Goal: Navigation & Orientation: Find specific page/section

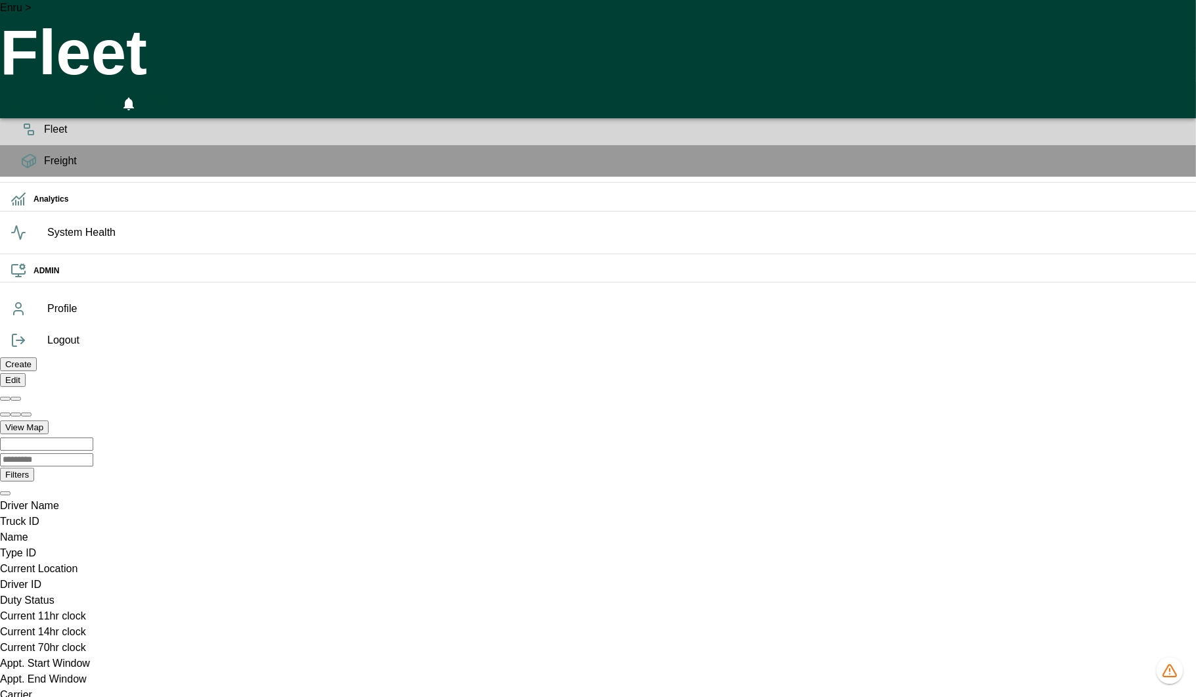
scroll to position [0, 935396]
click at [1170, 669] on icon "1324 data issues" at bounding box center [1170, 670] width 0 height 3
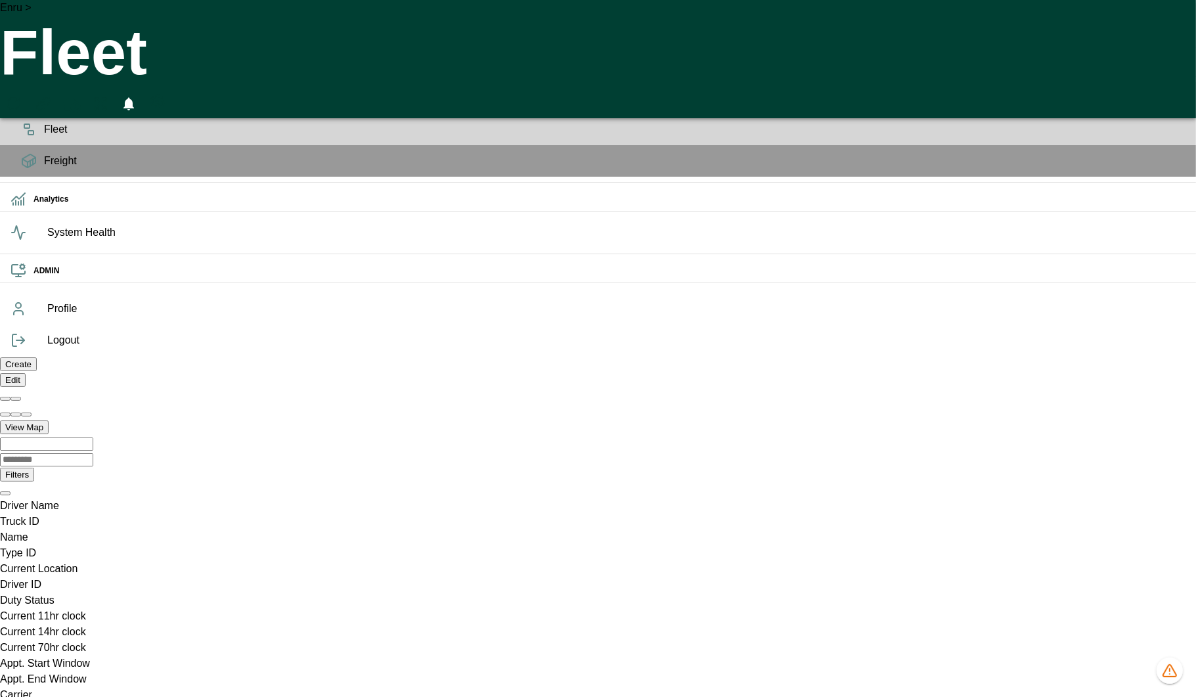
click at [22, 104] on icon at bounding box center [28, 101] width 13 height 5
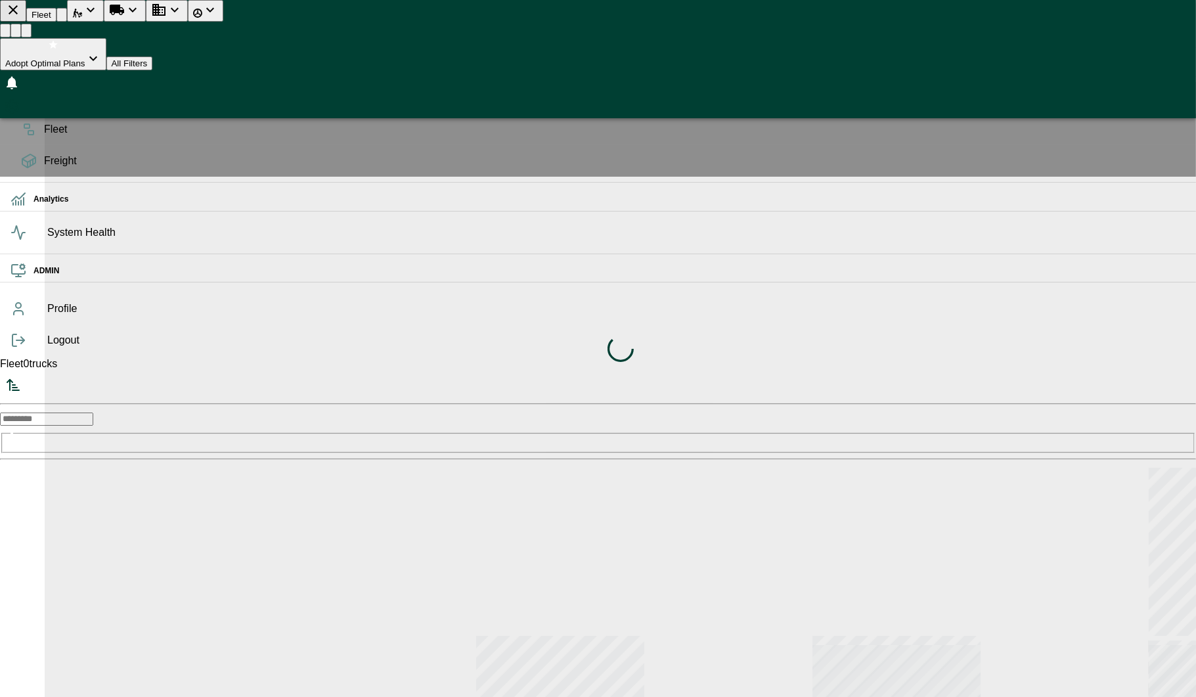
click at [479, 26] on div "Loading indicator" at bounding box center [620, 348] width 1151 height 697
click at [483, 16] on div "Loading indicator" at bounding box center [620, 348] width 1151 height 697
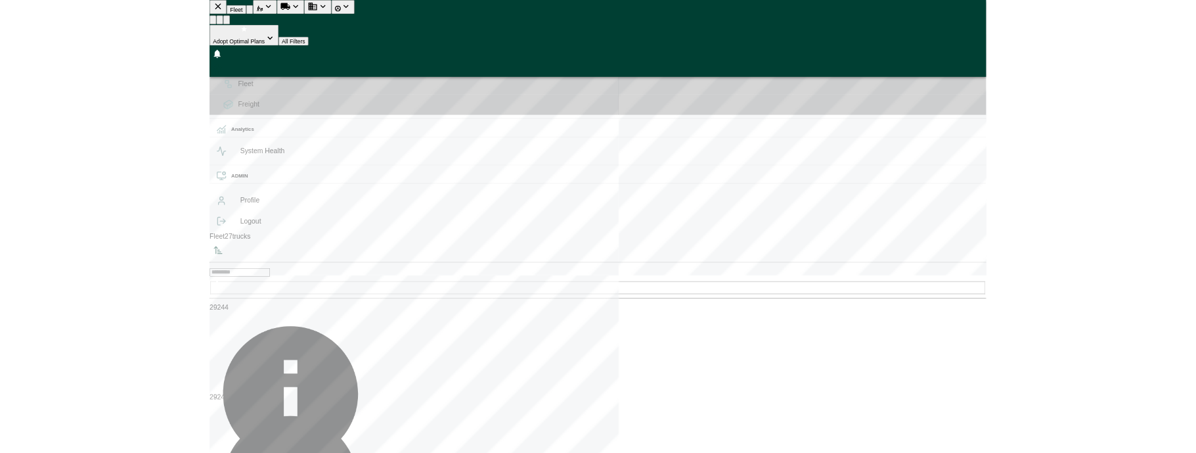
scroll to position [692, 244]
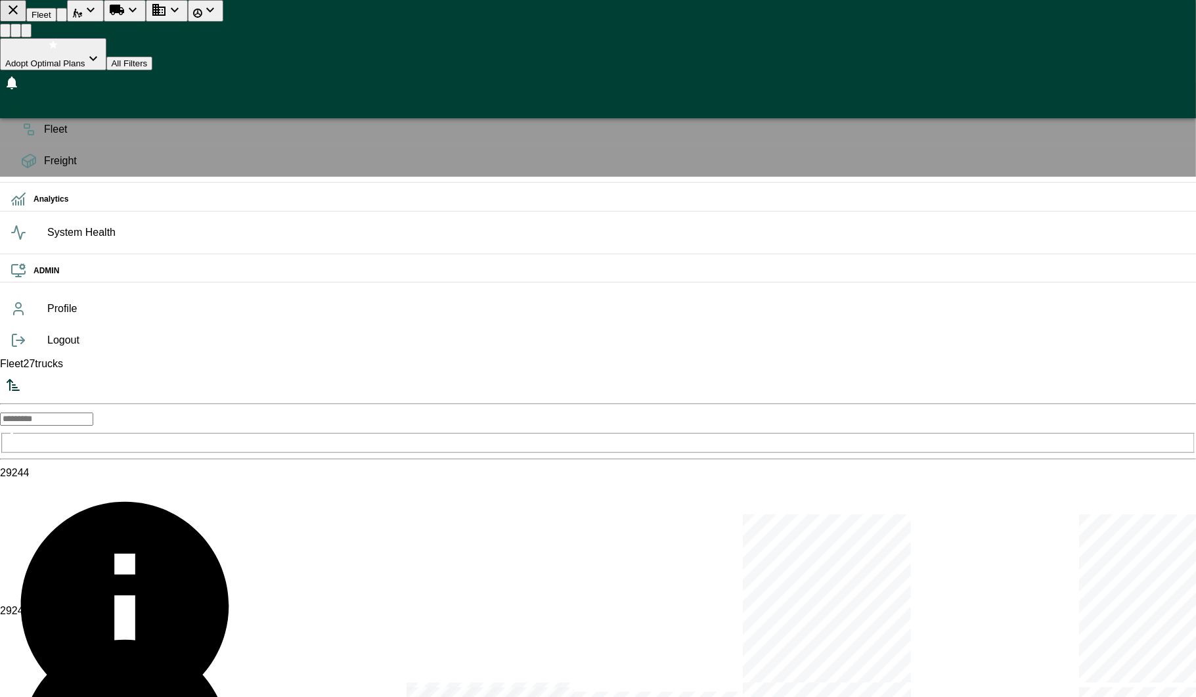
click at [146, 18] on button "Run Plan Loads" at bounding box center [125, 11] width 42 height 22
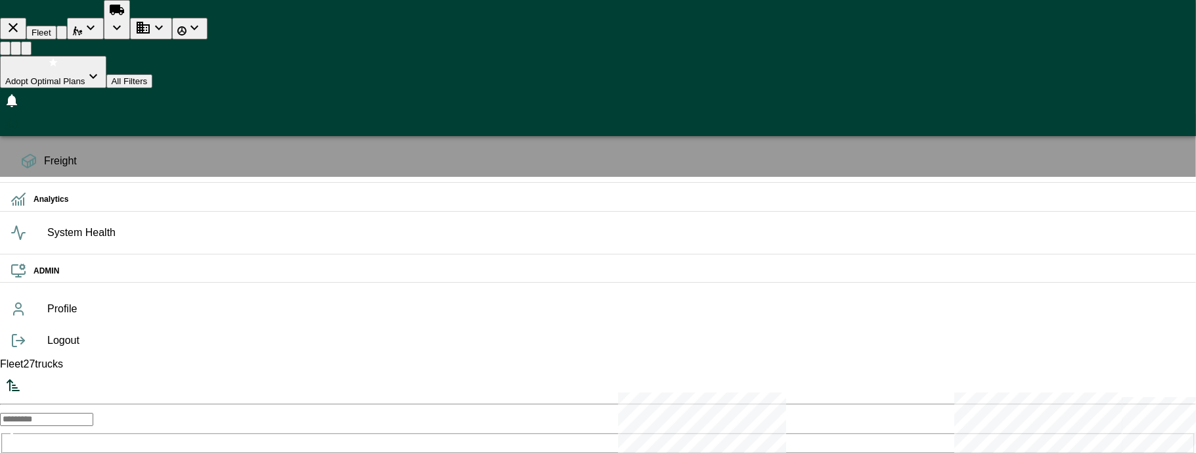
scroll to position [5, 5]
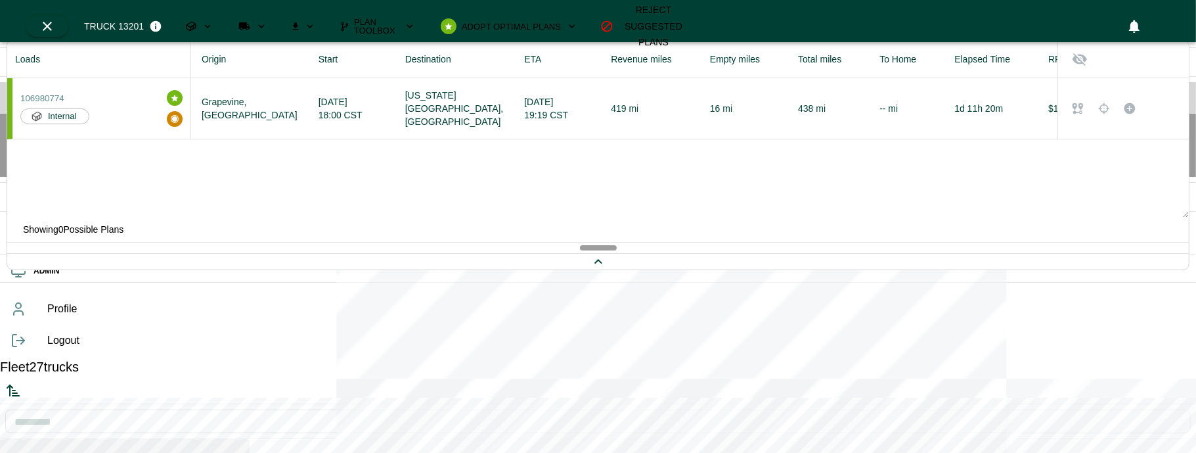
scroll to position [243, 0]
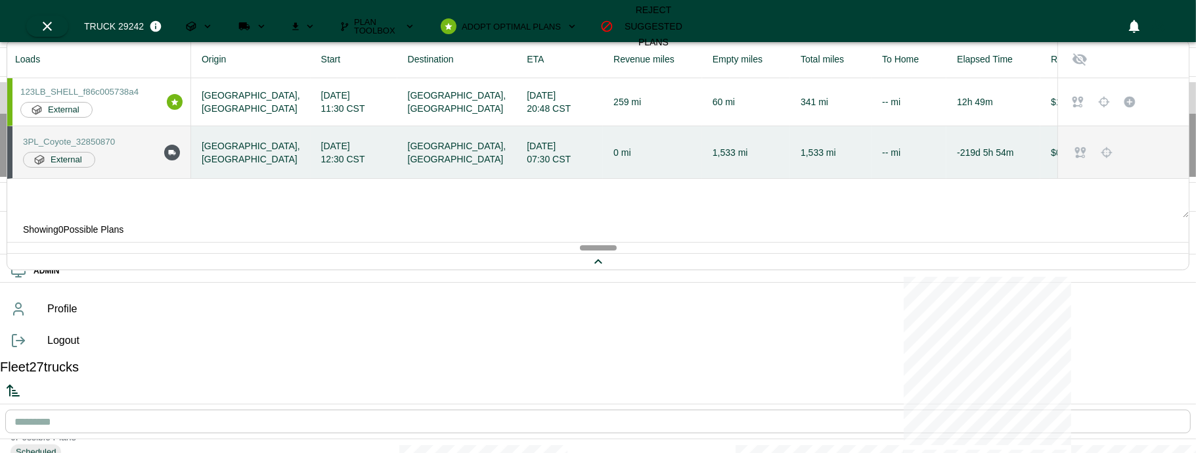
scroll to position [1569, 0]
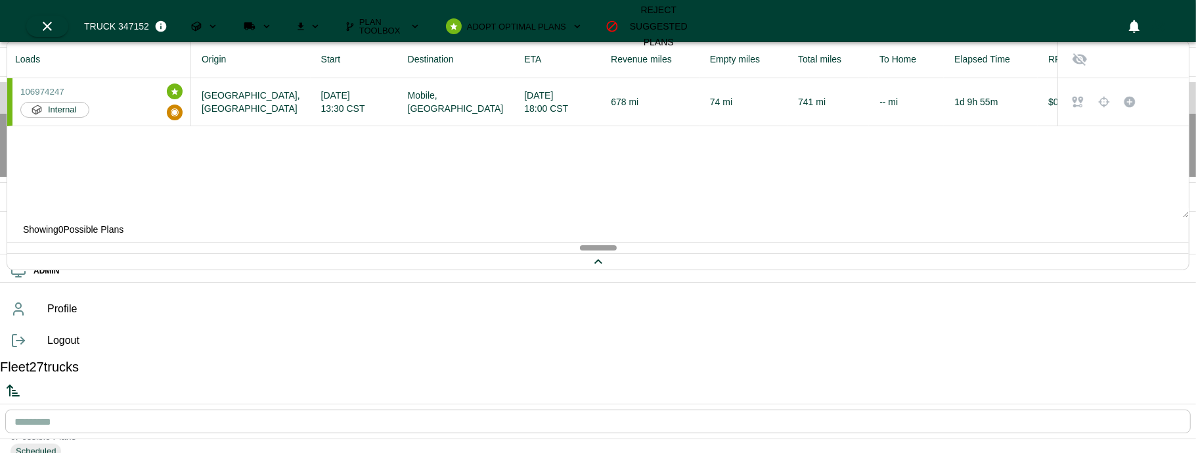
click at [256, 22] on icon "Run Plan Loads" at bounding box center [249, 26] width 11 height 8
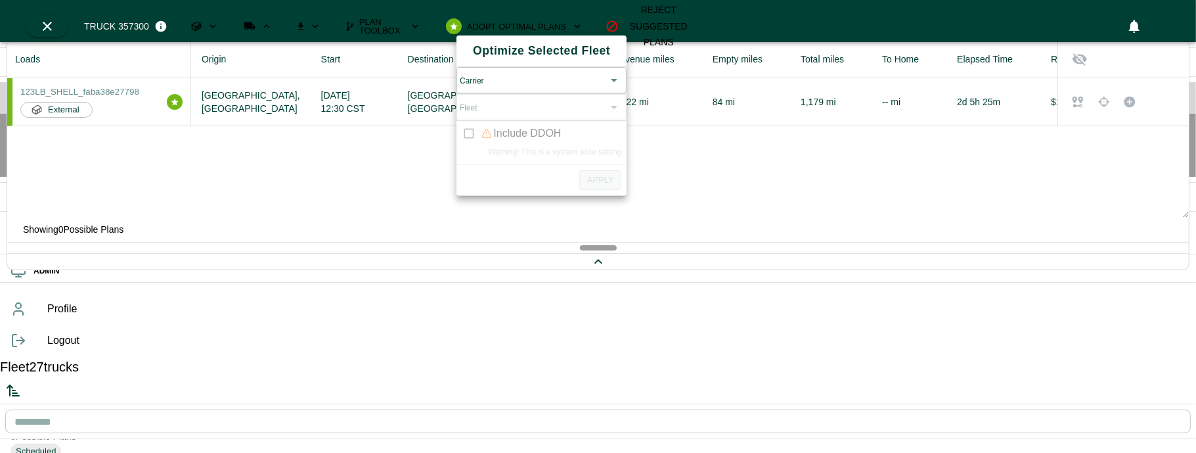
click at [546, 95] on body "OPS Planning Fleet Freight Analytics System Health ADMIN Profile Logout Fleet 2…" at bounding box center [598, 445] width 1196 height 891
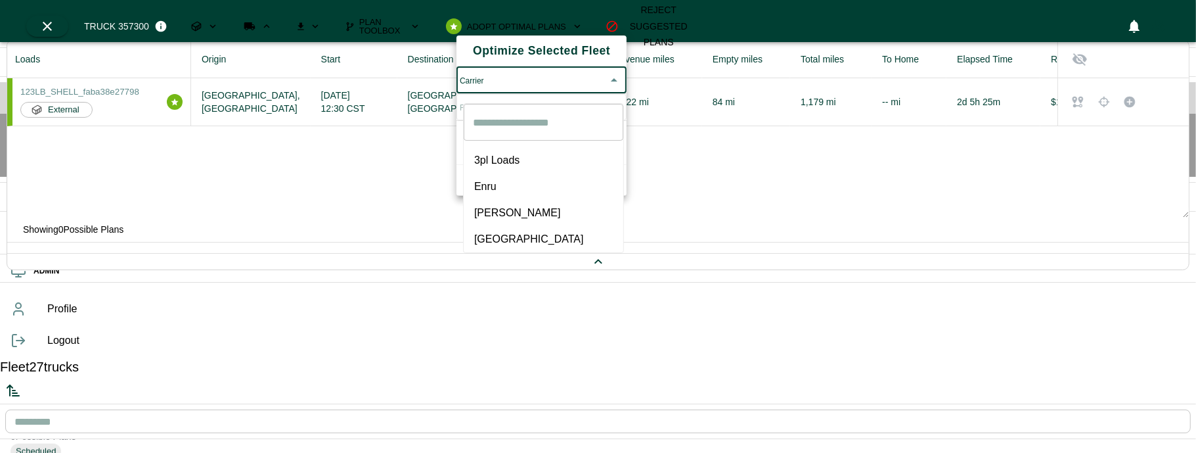
click at [494, 205] on span "[PERSON_NAME]" at bounding box center [543, 213] width 139 height 16
type input "*****"
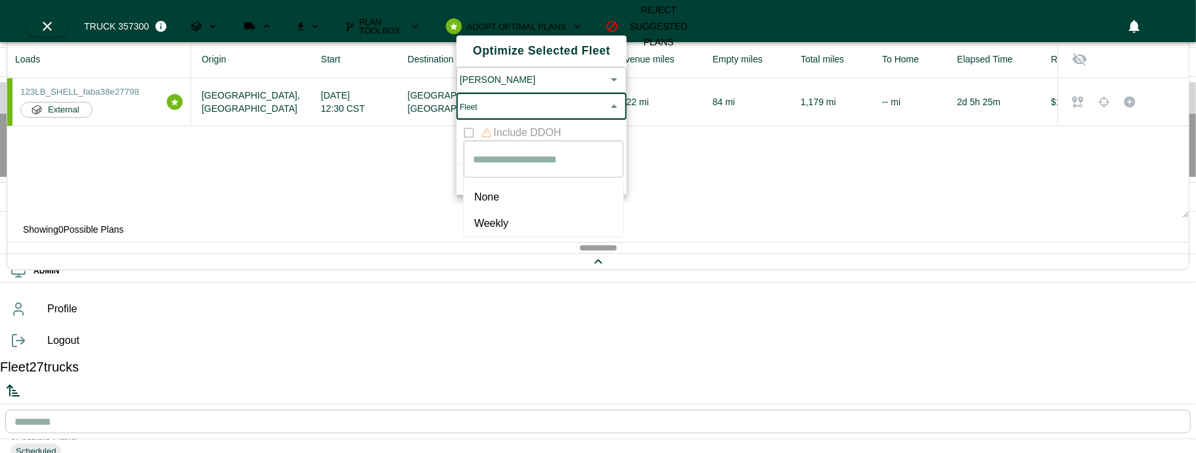
click at [518, 125] on body "OPS Planning Fleet Freight Analytics System Health ADMIN Profile Logout Fleet 2…" at bounding box center [598, 445] width 1196 height 891
click at [501, 215] on span "Weekly" at bounding box center [543, 223] width 139 height 16
type input "******"
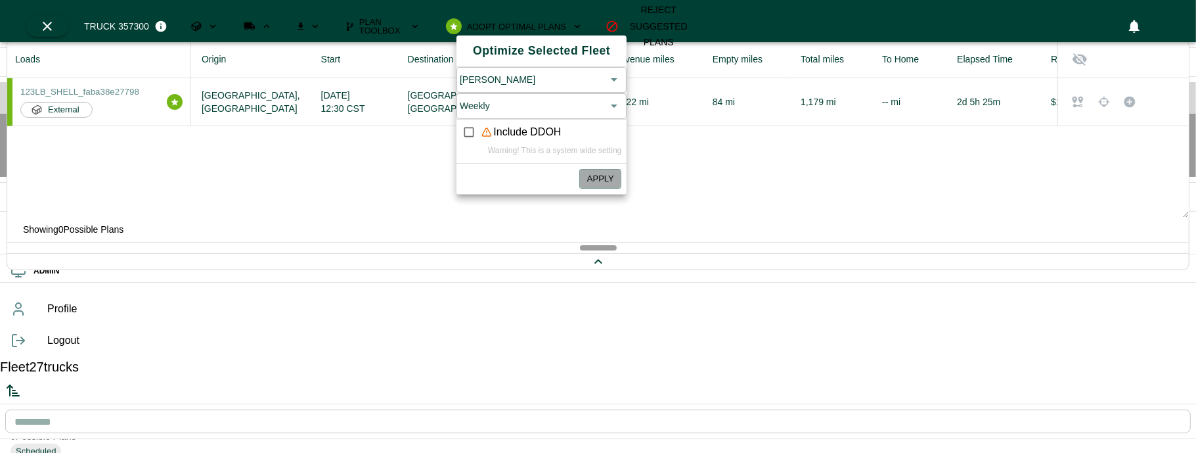
click at [604, 189] on button "Apply" at bounding box center [600, 179] width 42 height 20
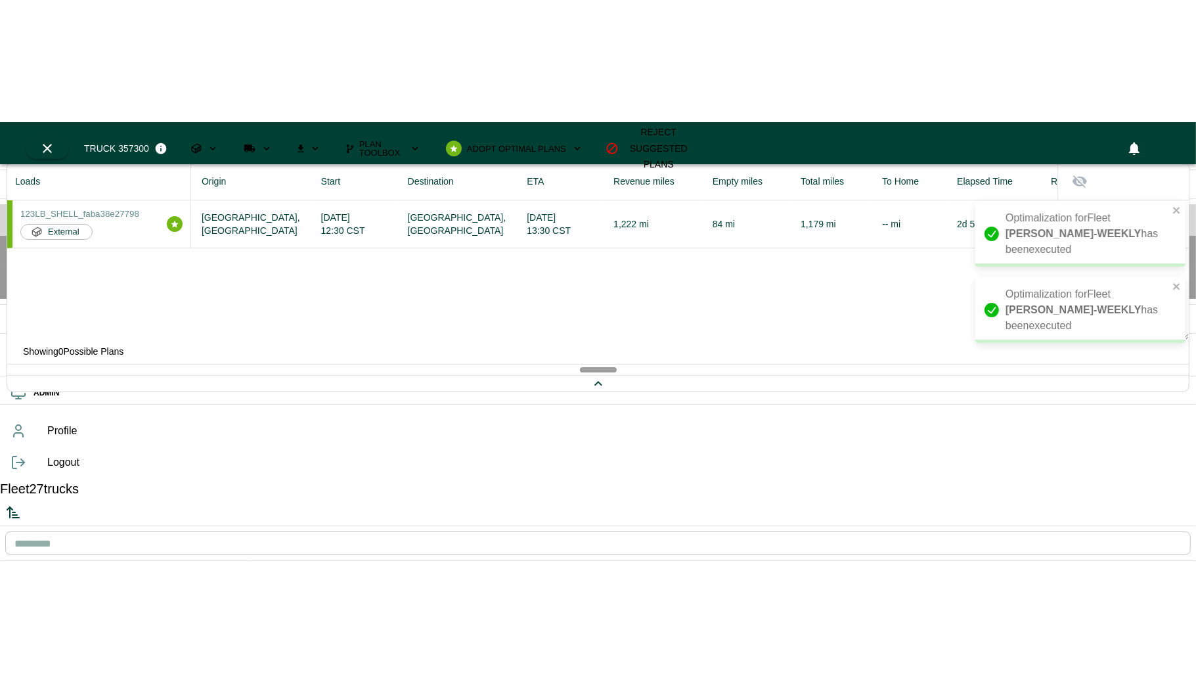
scroll to position [5, 5]
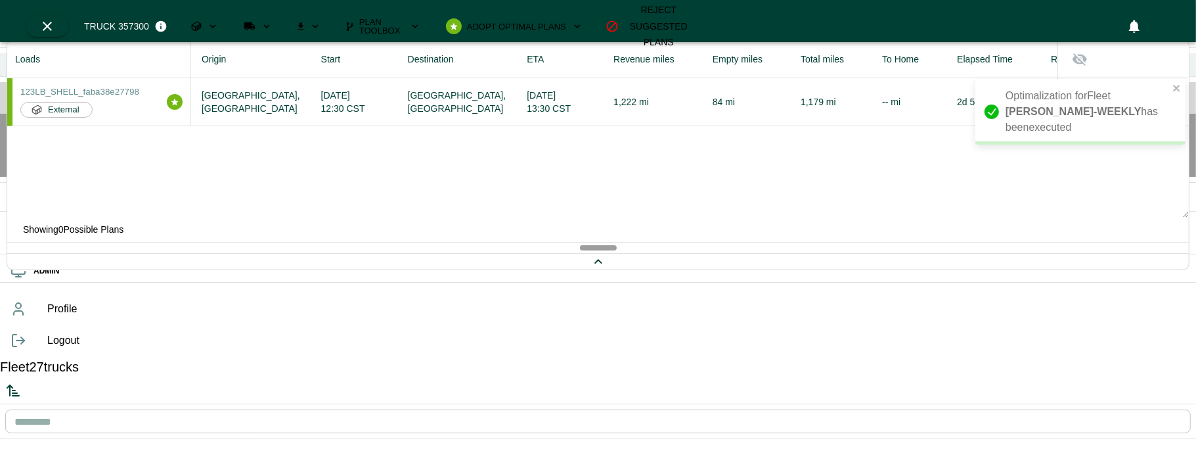
click at [16, 66] on icon at bounding box center [19, 64] width 16 height 16
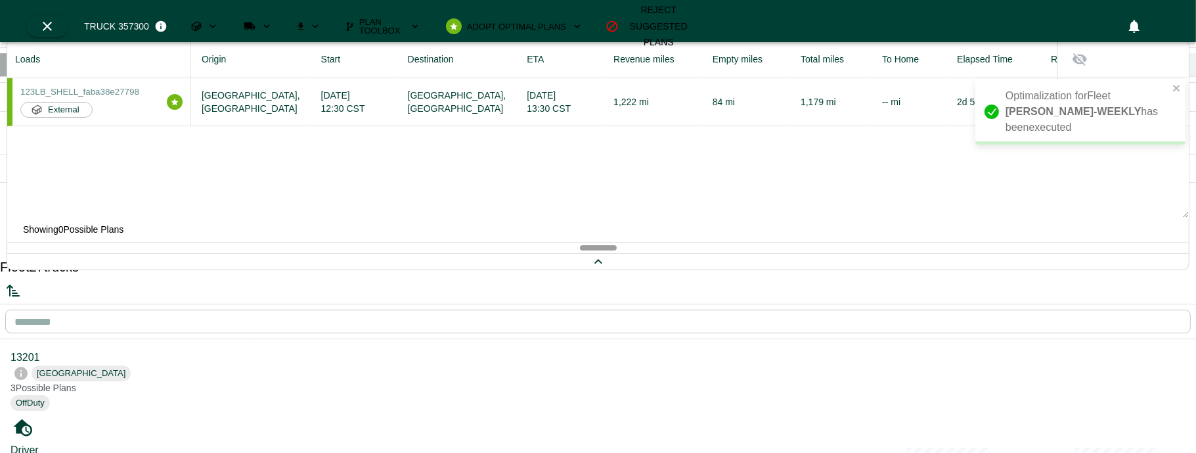
click at [16, 66] on icon at bounding box center [19, 64] width 16 height 16
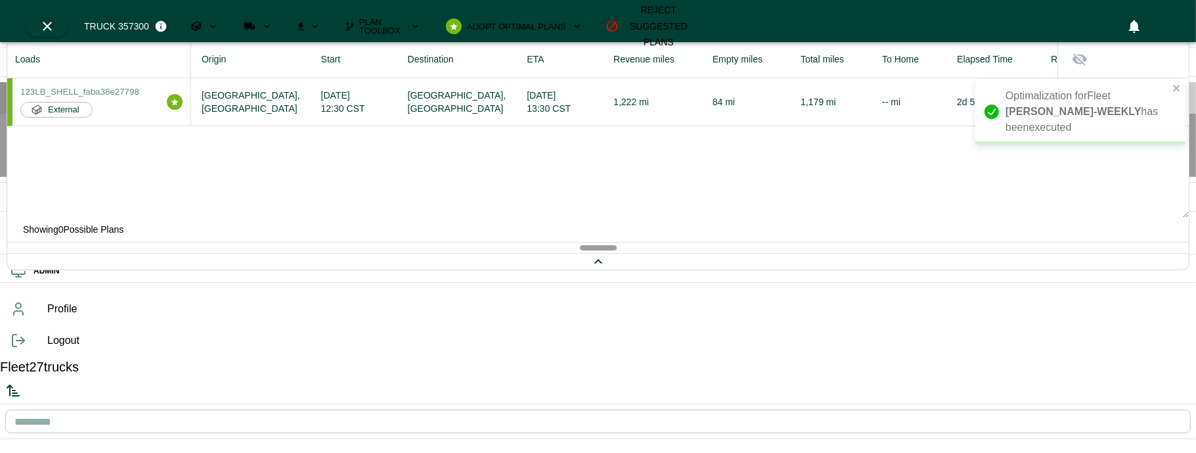
click at [44, 106] on span "Planning" at bounding box center [615, 98] width 1142 height 16
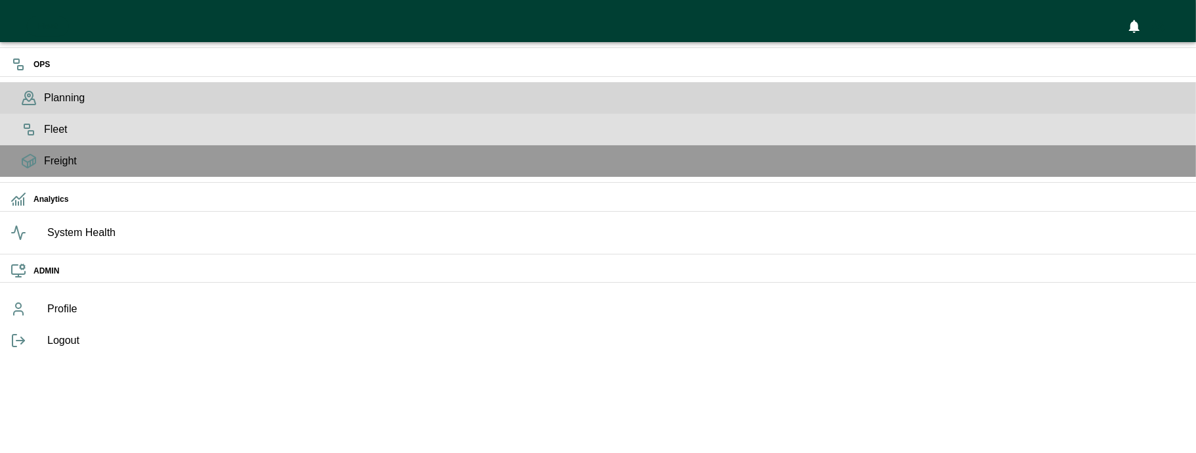
click at [30, 145] on div "Fleet" at bounding box center [598, 130] width 1196 height 32
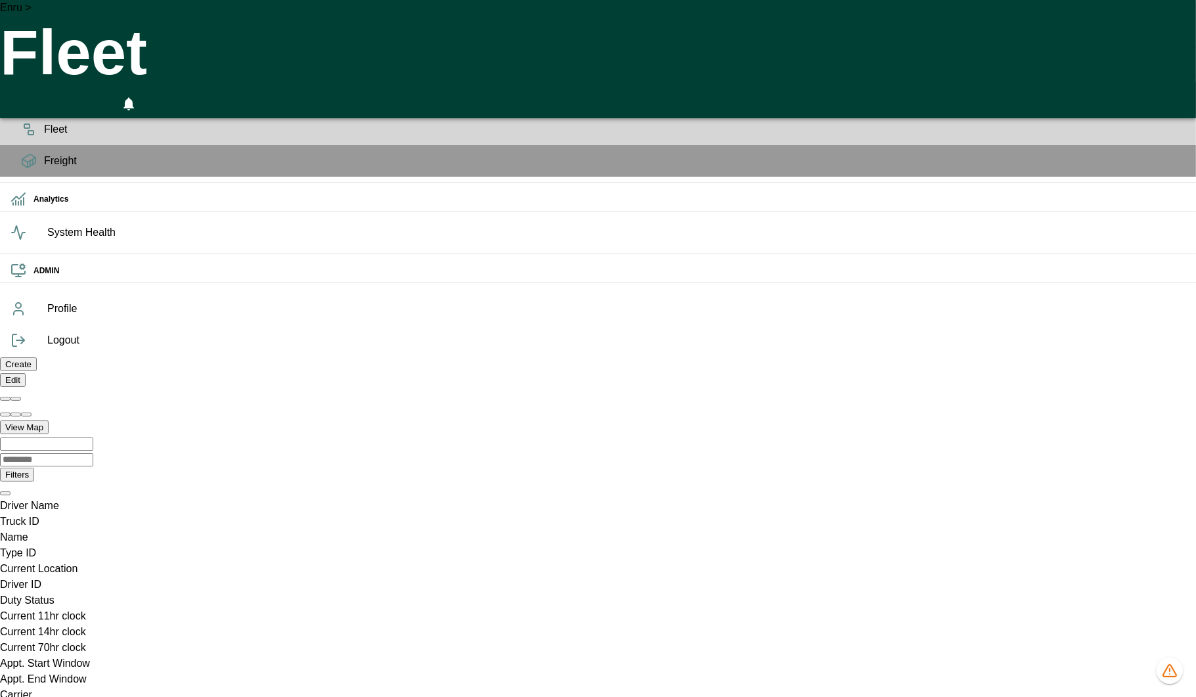
scroll to position [0, 935396]
click at [1176, 62] on icon "advanced filters" at bounding box center [1173, 61] width 16 height 16
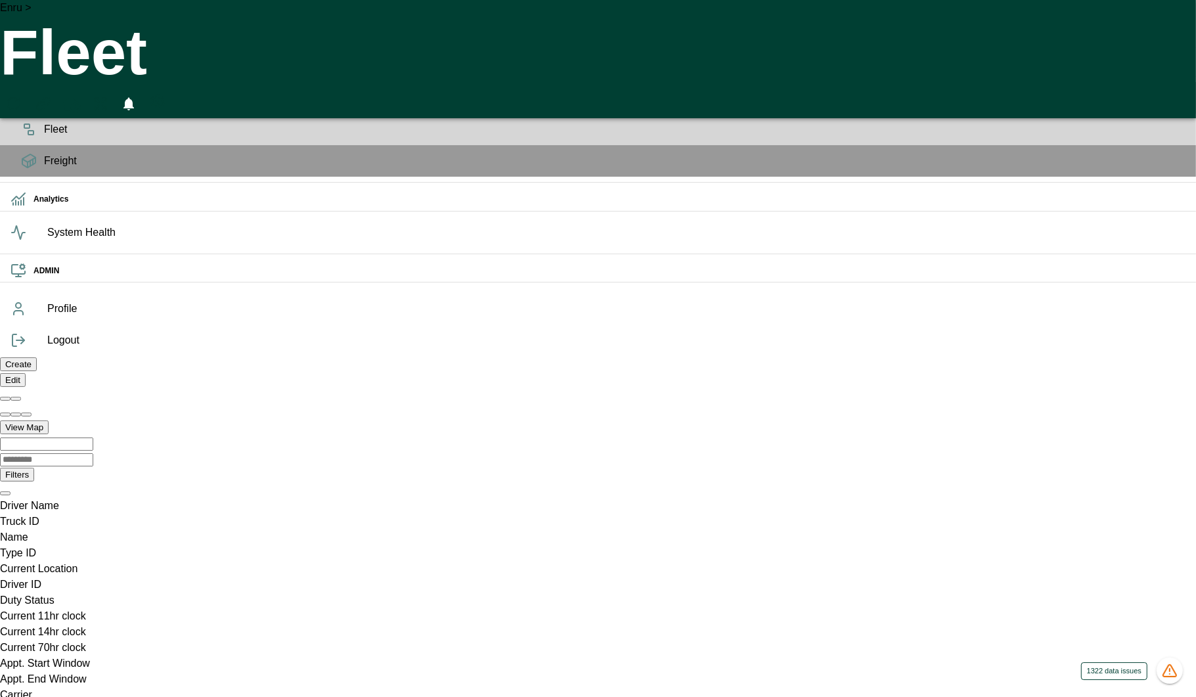
click at [1171, 452] on icon "1322 data issues" at bounding box center [1170, 671] width 16 height 16
click at [23, 100] on div "Planning" at bounding box center [598, 98] width 1196 height 32
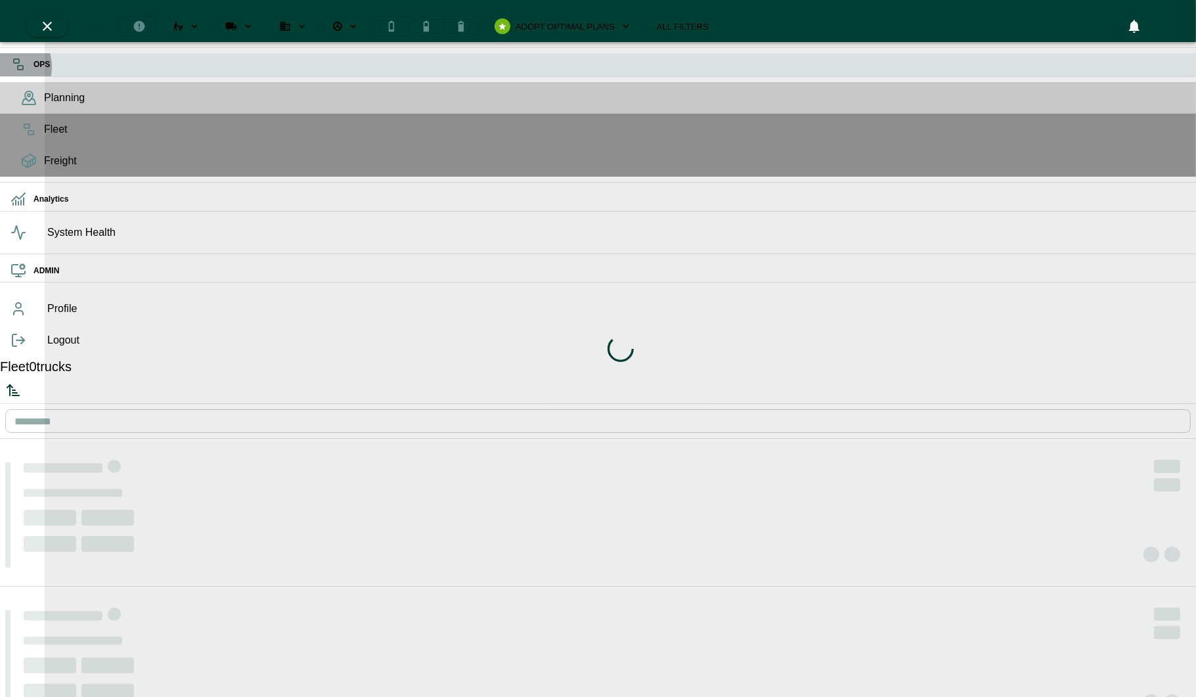
click at [3, 66] on div "OPS" at bounding box center [598, 64] width 1196 height 23
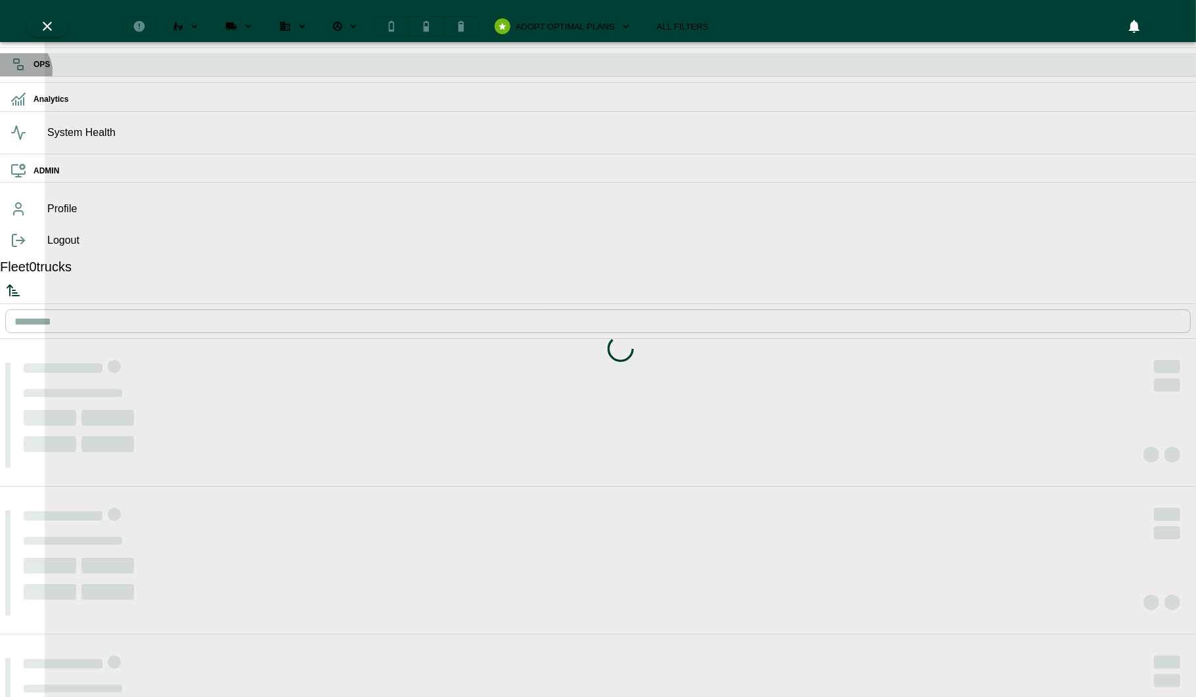
click at [18, 70] on icon at bounding box center [19, 64] width 16 height 16
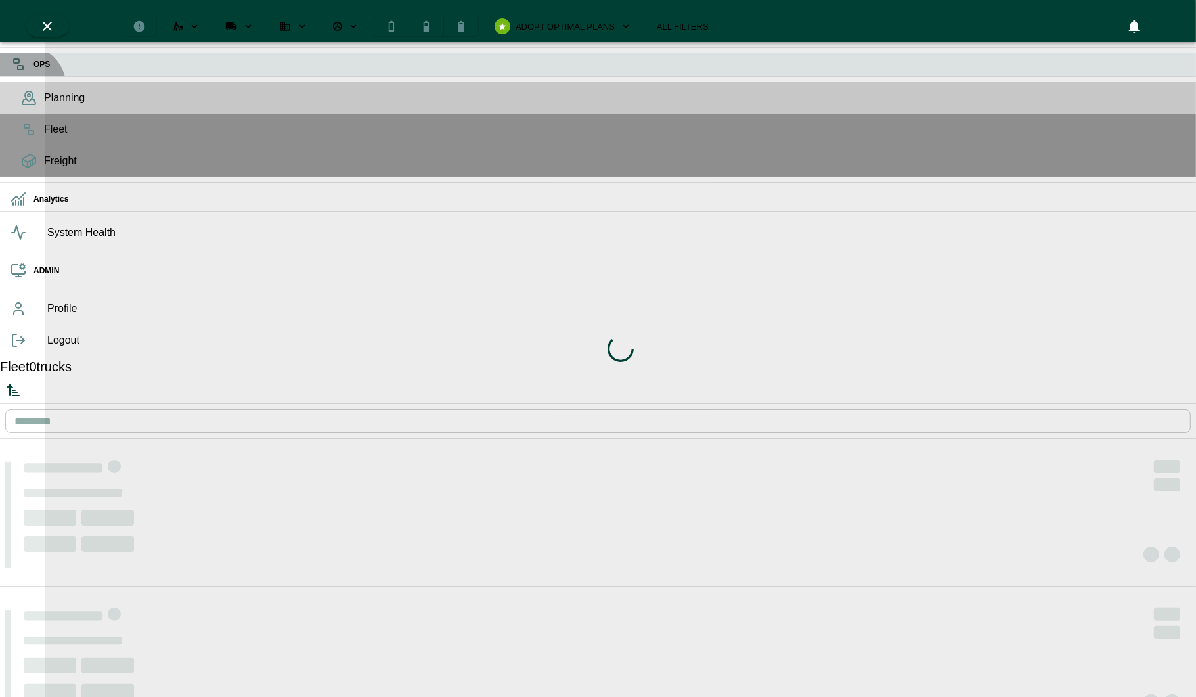
click at [24, 76] on div "OPS" at bounding box center [598, 64] width 1196 height 23
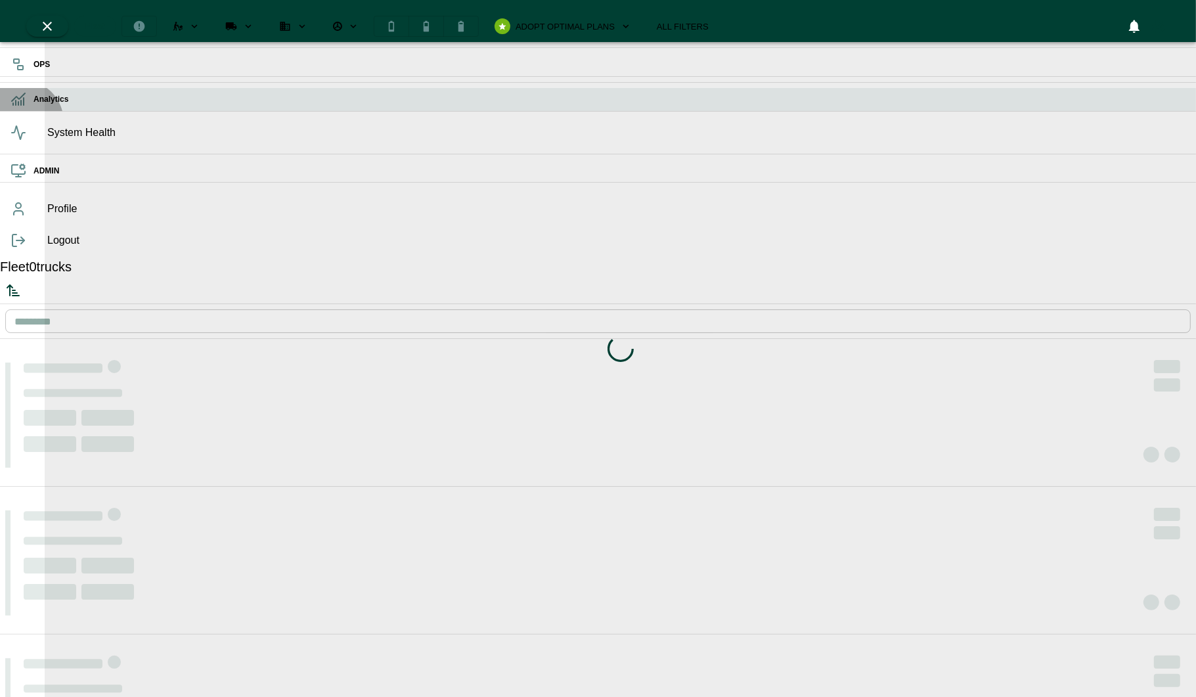
click at [21, 111] on div "Analytics" at bounding box center [598, 99] width 1196 height 23
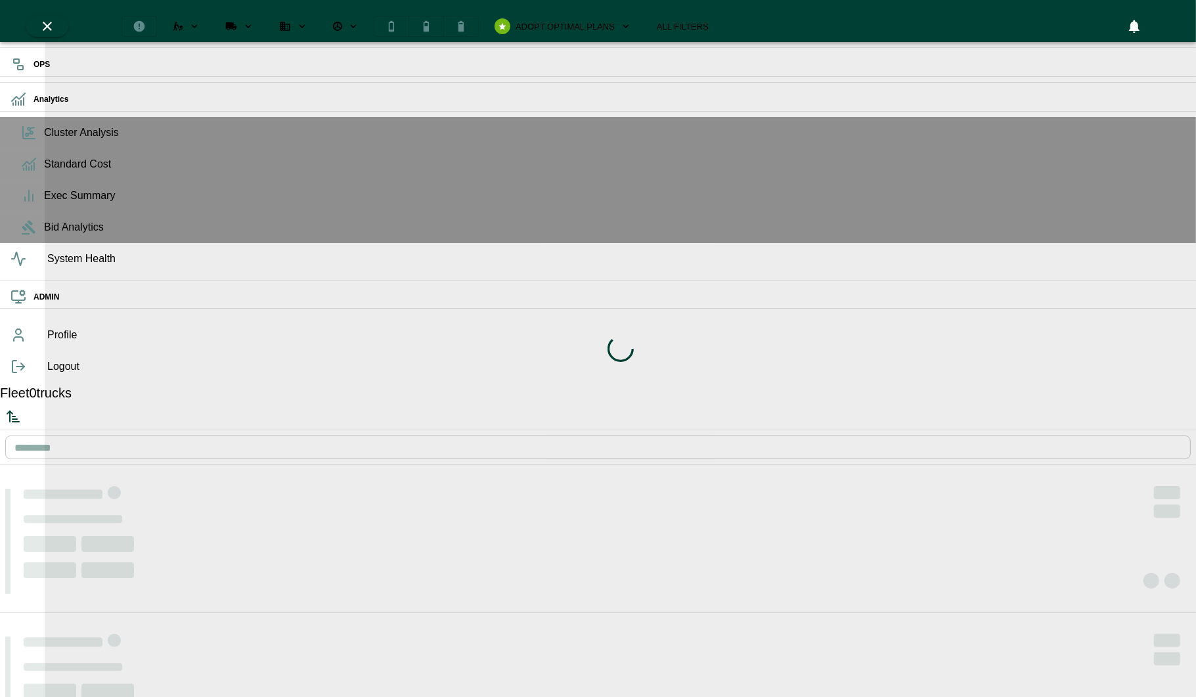
click at [313, 19] on div "Loading indicator" at bounding box center [620, 348] width 1151 height 697
click at [181, 137] on div "Loading indicator" at bounding box center [620, 348] width 1151 height 697
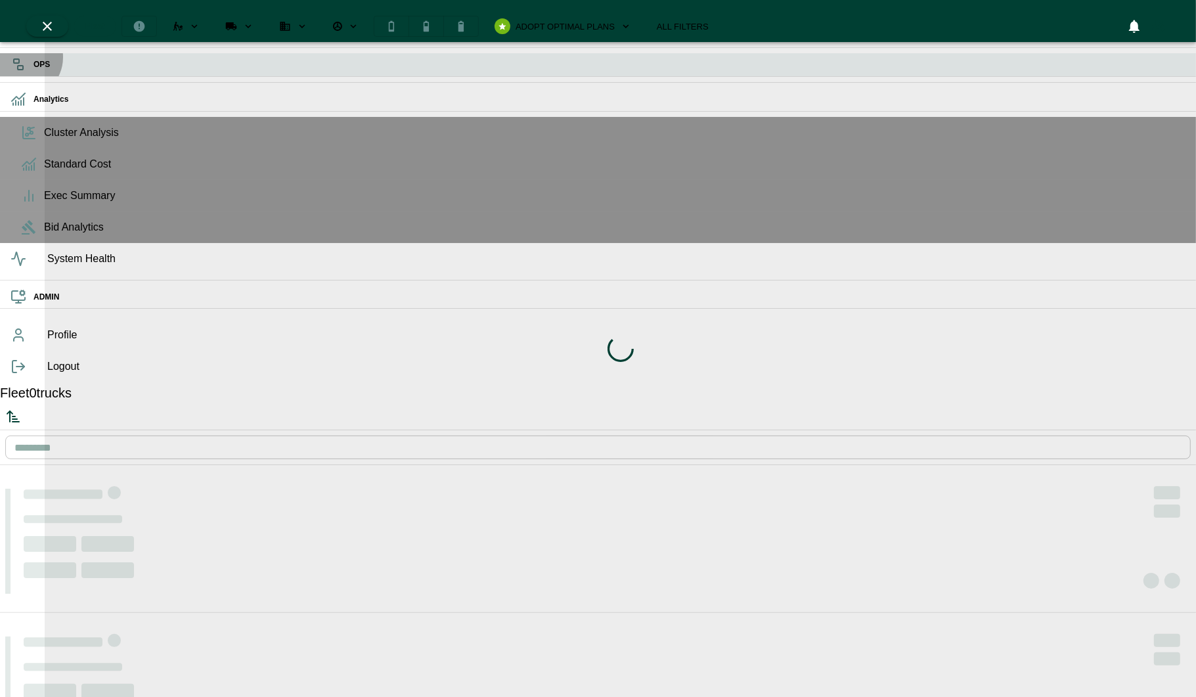
click at [20, 56] on div "OPS" at bounding box center [598, 64] width 1196 height 23
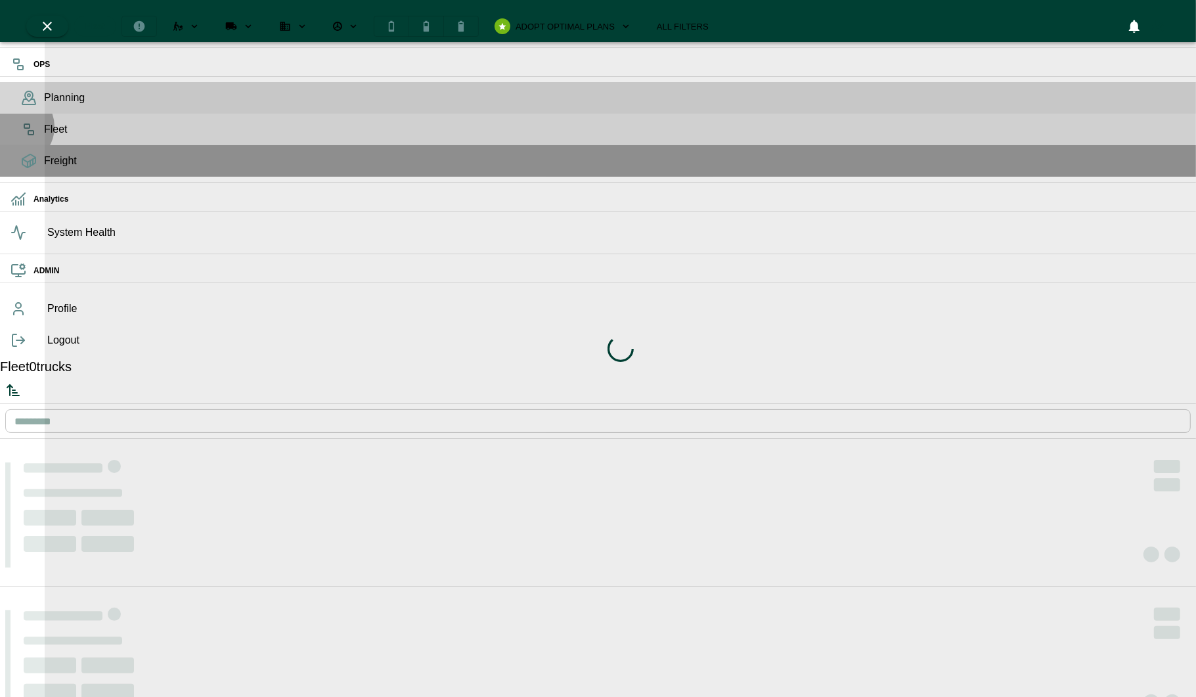
click at [21, 137] on icon at bounding box center [29, 130] width 16 height 16
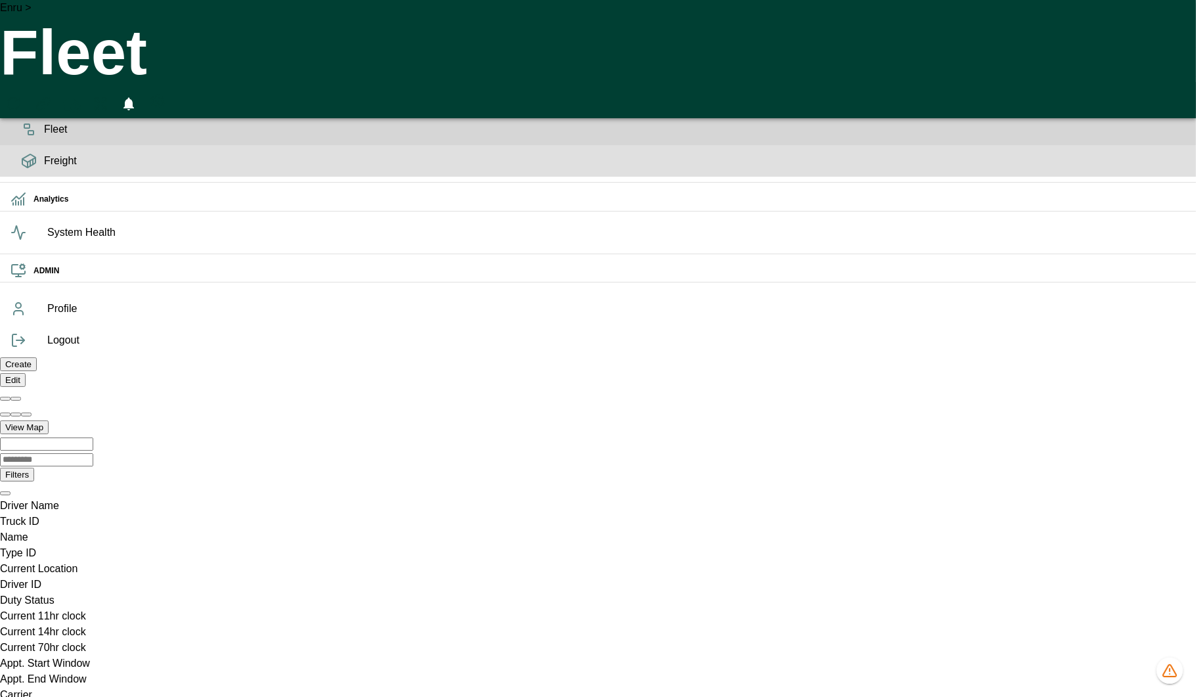
click at [22, 167] on icon at bounding box center [28, 160] width 13 height 13
